Goal: Task Accomplishment & Management: Manage account settings

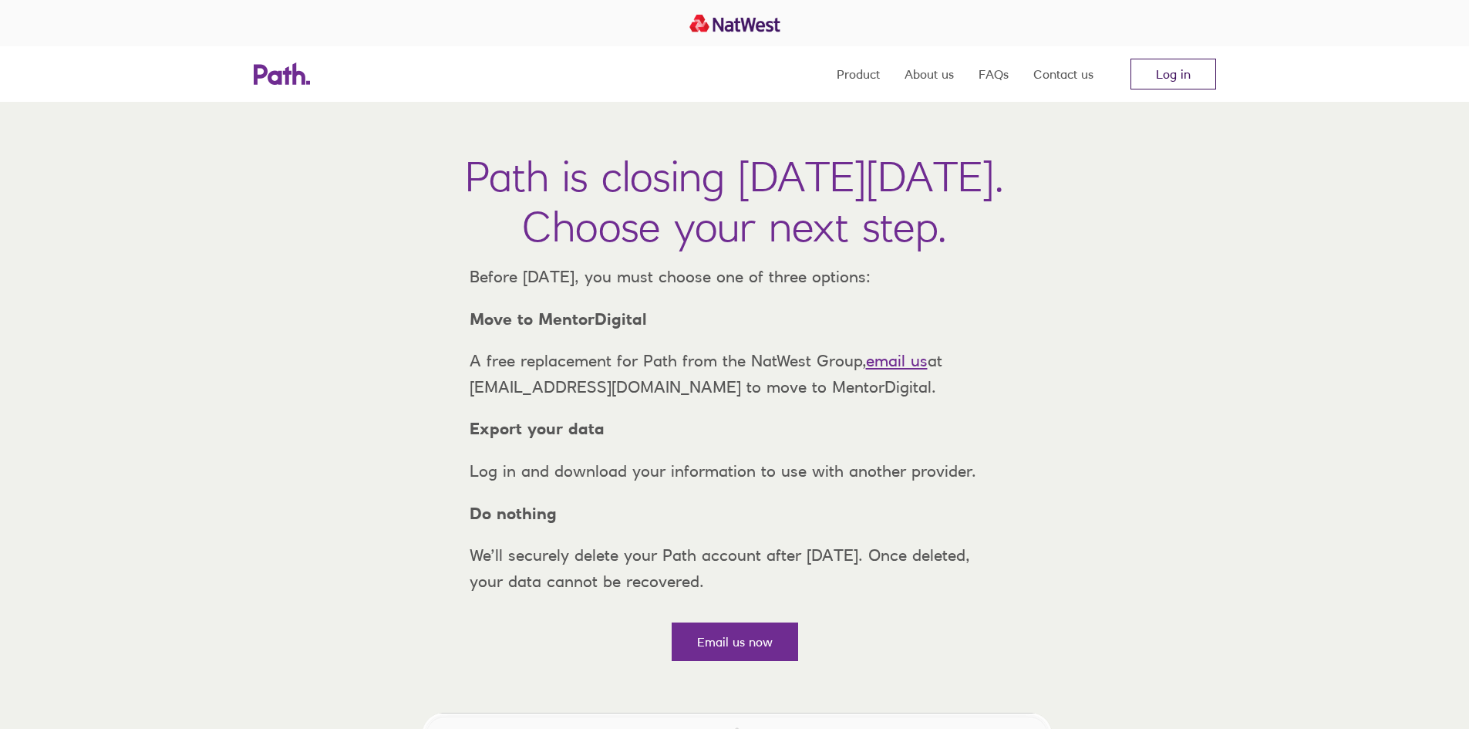
click at [1171, 79] on link "Log in" at bounding box center [1173, 74] width 86 height 31
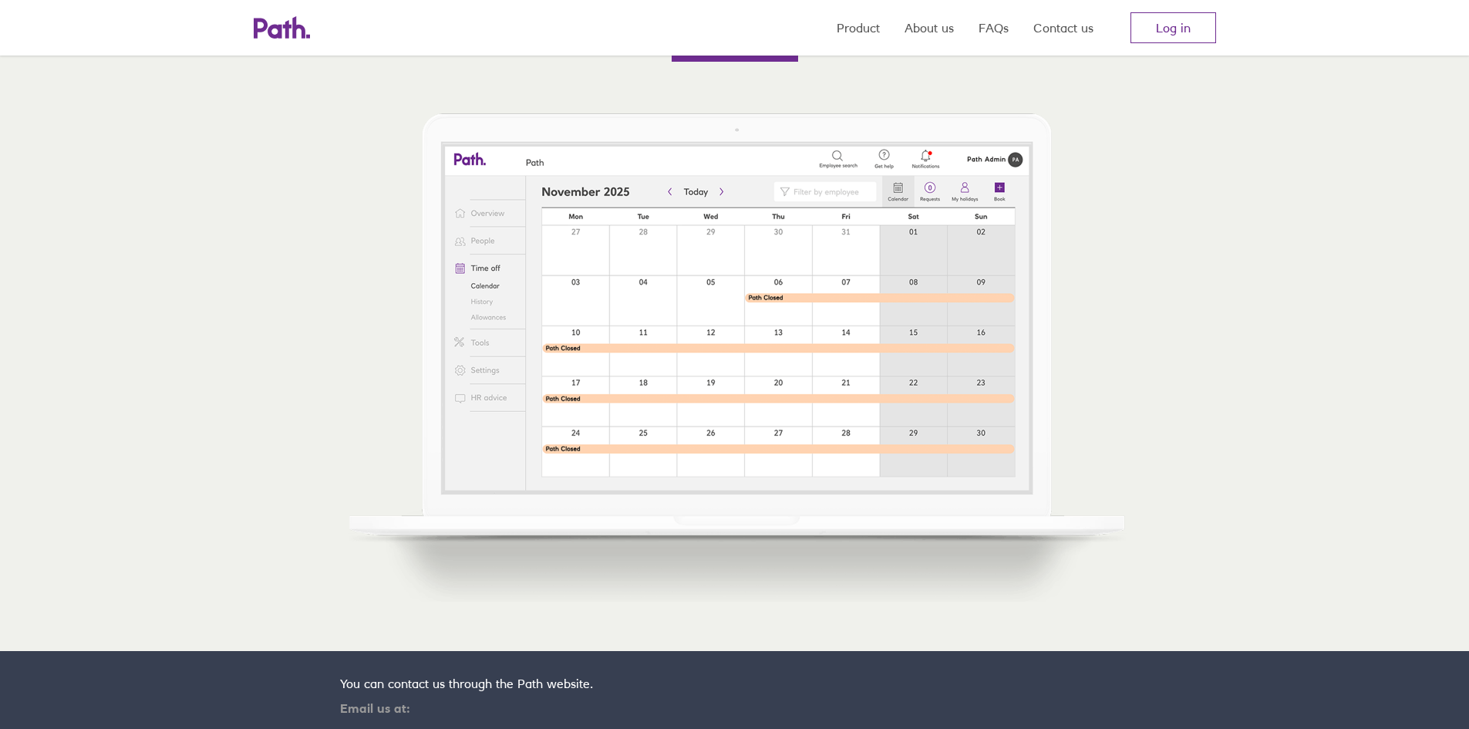
scroll to position [617, 0]
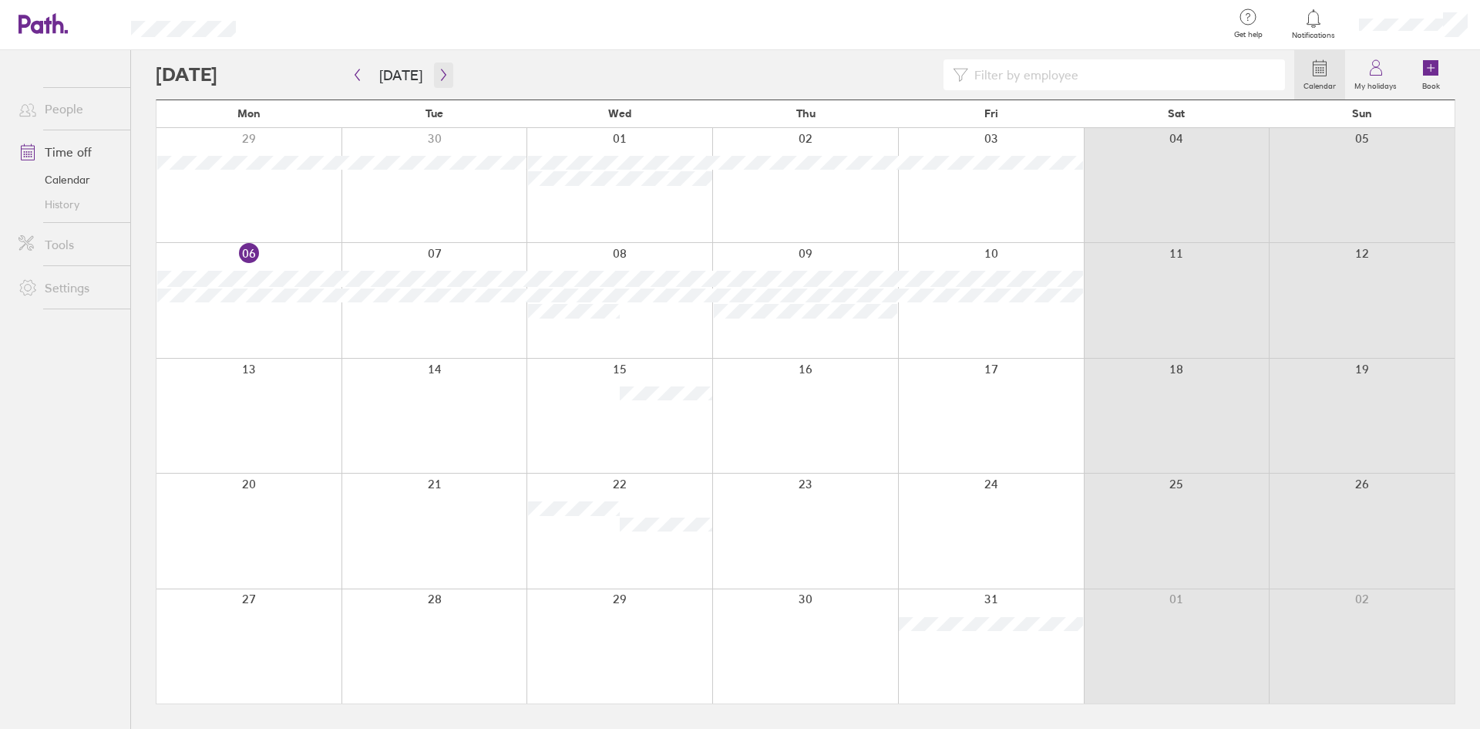
click at [438, 75] on icon "button" at bounding box center [444, 75] width 12 height 12
click at [360, 75] on icon "button" at bounding box center [358, 75] width 12 height 12
click at [1374, 88] on label "My holidays" at bounding box center [1375, 84] width 61 height 14
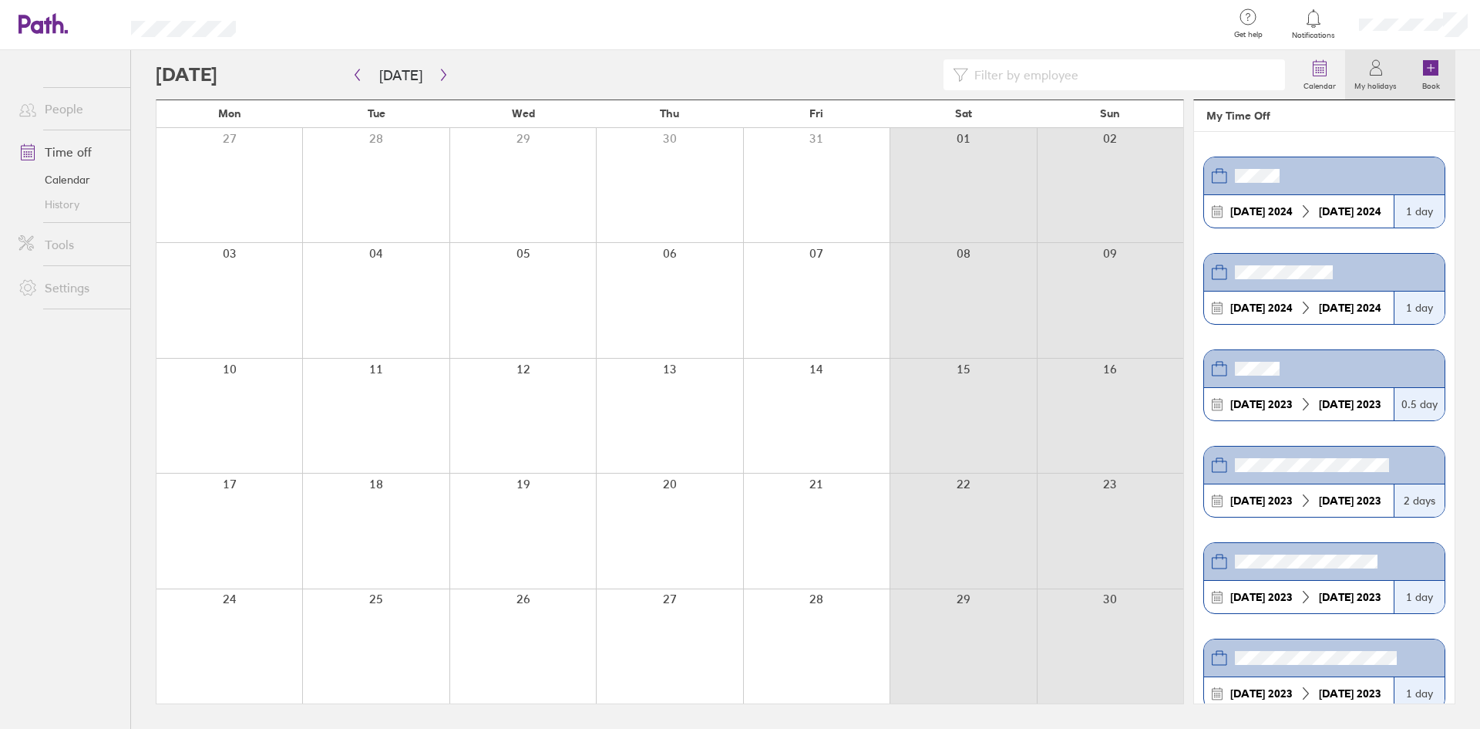
click at [1429, 66] on icon at bounding box center [1430, 67] width 15 height 15
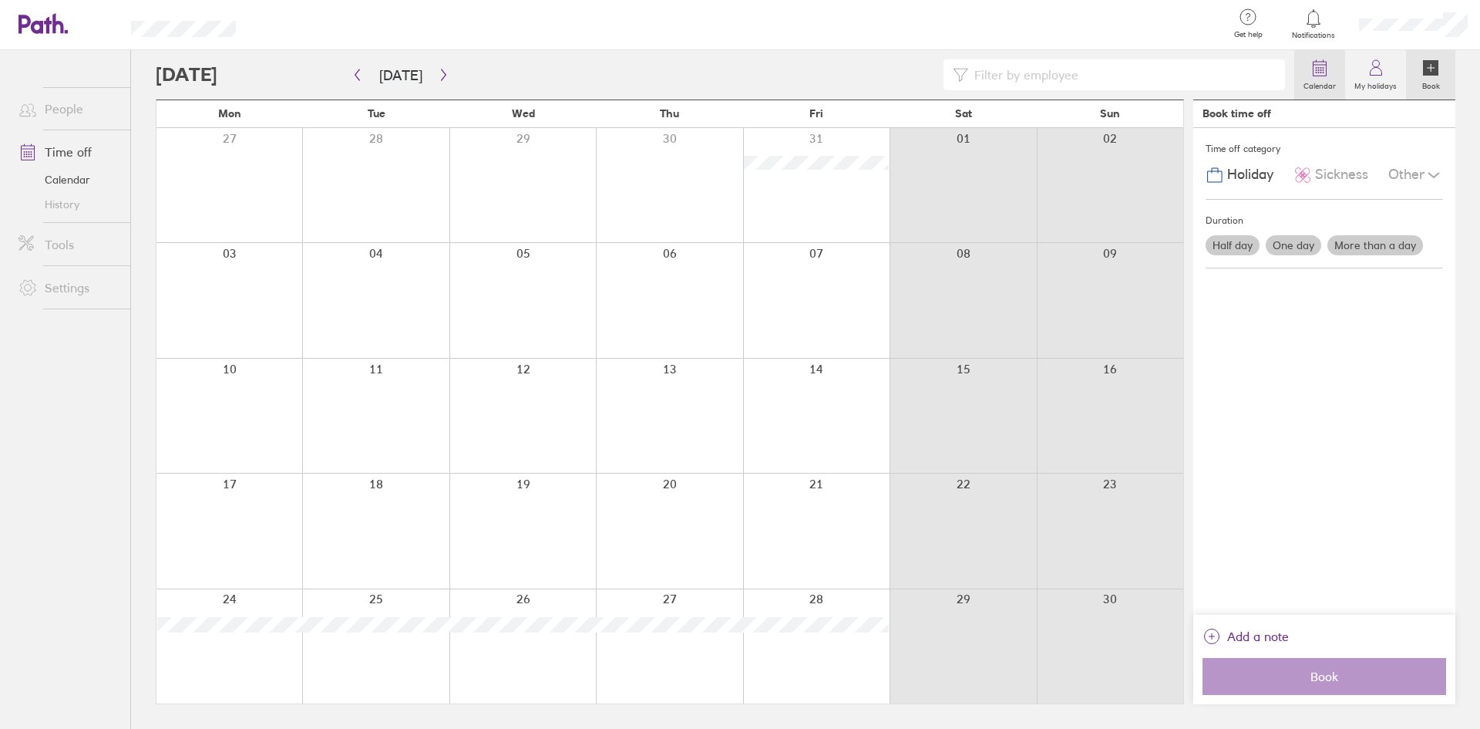
click at [1317, 79] on label "Calendar" at bounding box center [1319, 84] width 51 height 14
